Goal: Check status

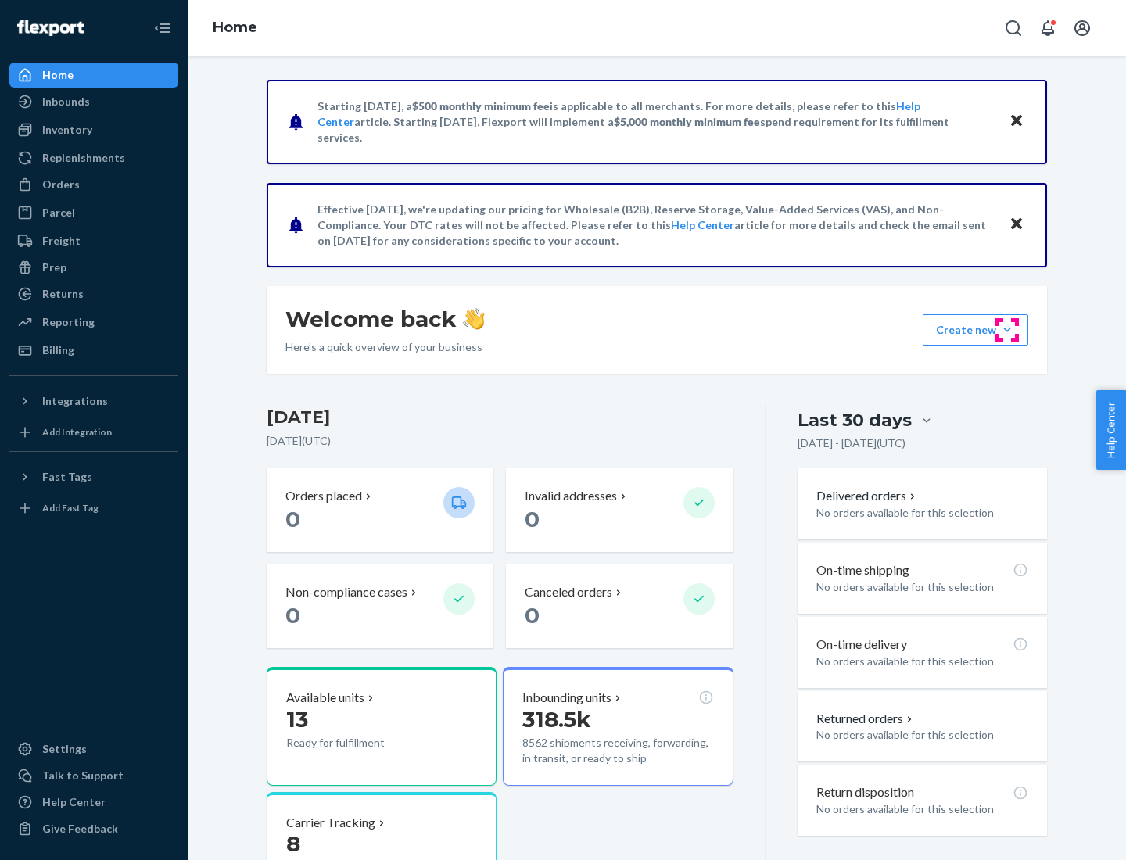
click at [1007, 330] on button "Create new Create new inbound Create new order Create new product" at bounding box center [975, 329] width 106 height 31
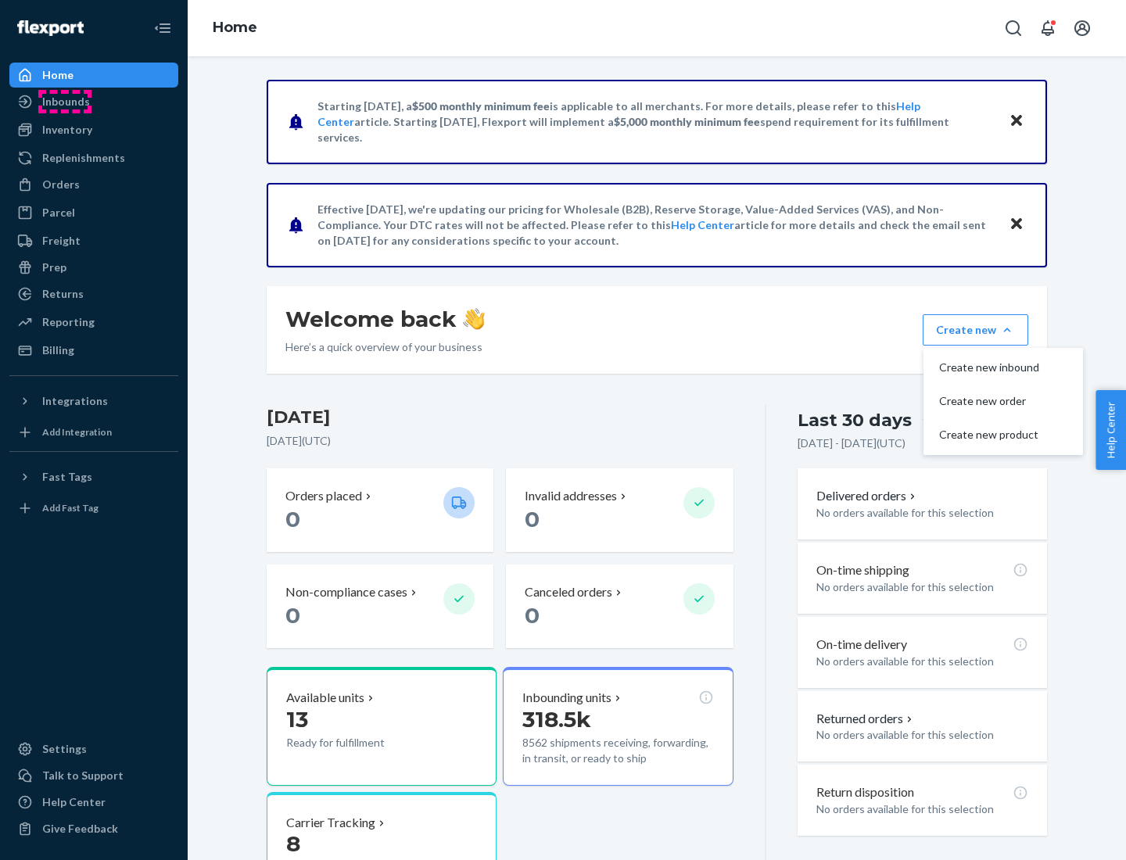
click at [65, 102] on div "Inbounds" at bounding box center [66, 102] width 48 height 16
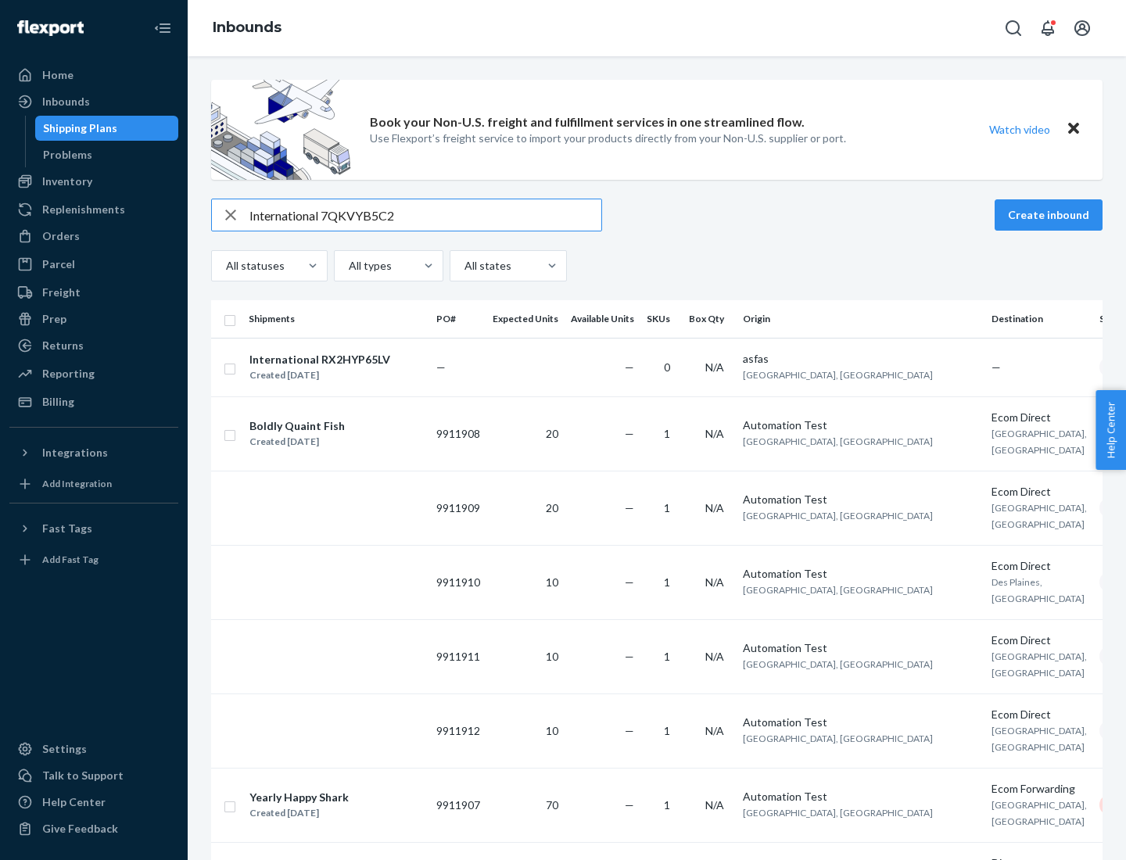
type input "International 7QKVYB5C29"
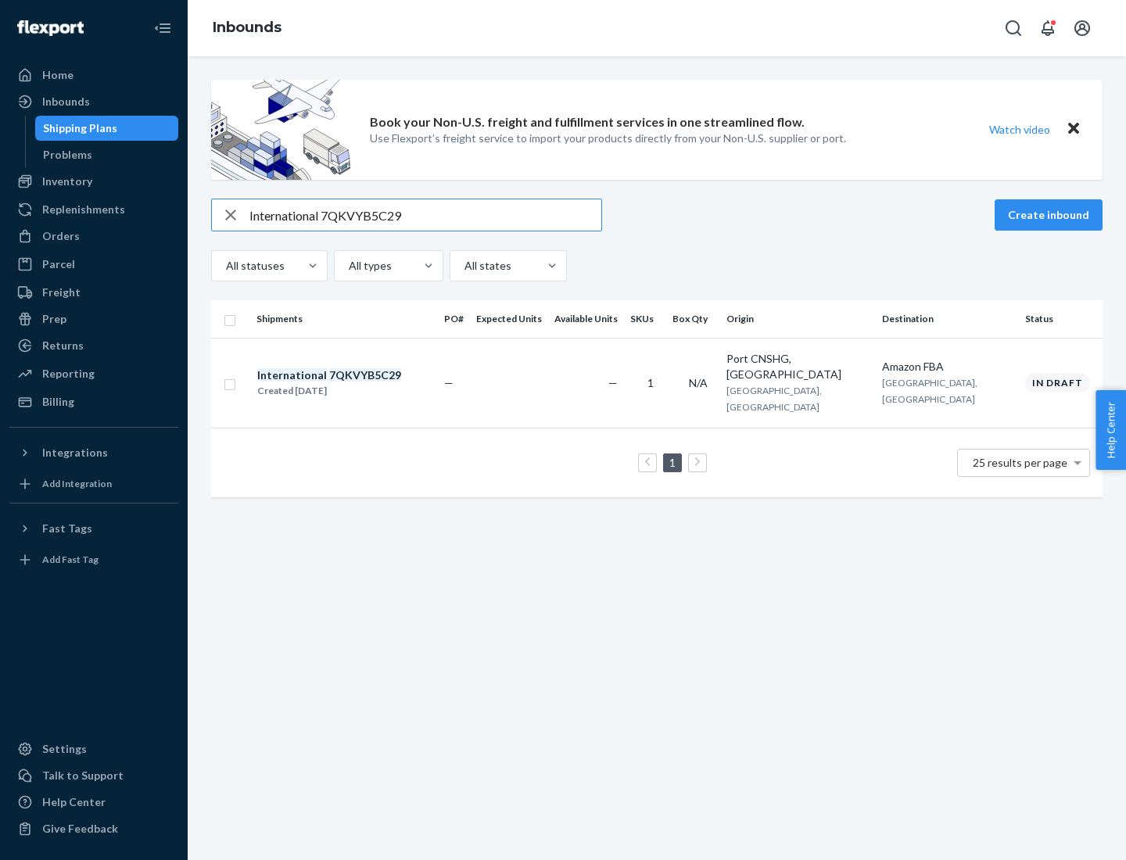
click at [356, 383] on div "Created [DATE]" at bounding box center [329, 391] width 144 height 16
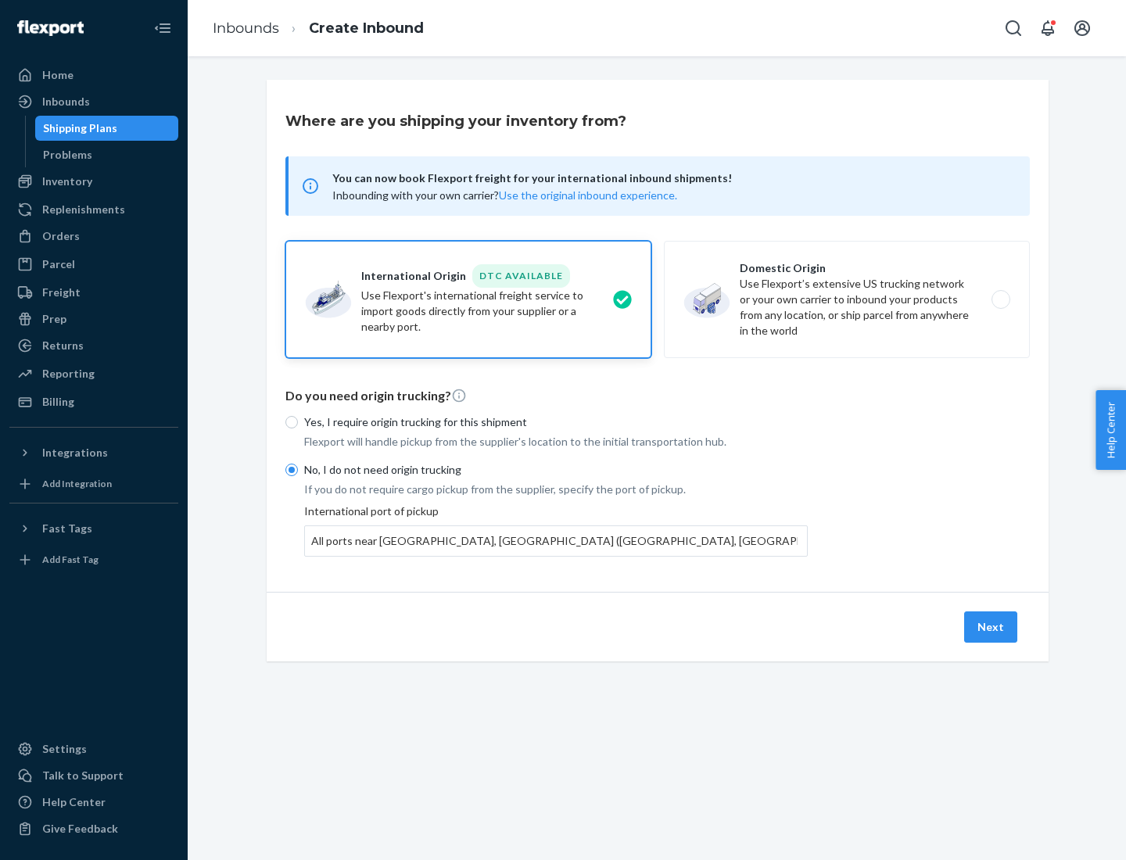
click at [991, 626] on button "Next" at bounding box center [990, 626] width 53 height 31
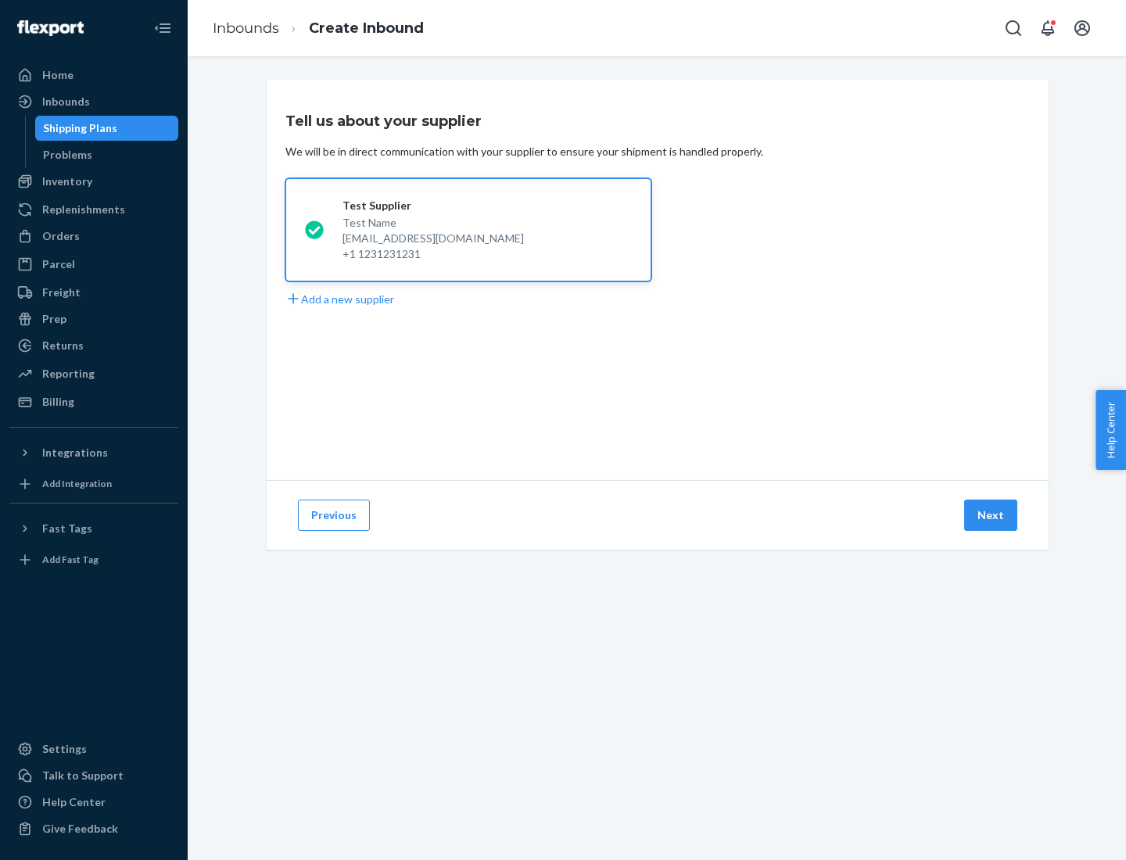
click at [991, 515] on button "Next" at bounding box center [990, 515] width 53 height 31
